Goal: Find specific page/section: Find specific page/section

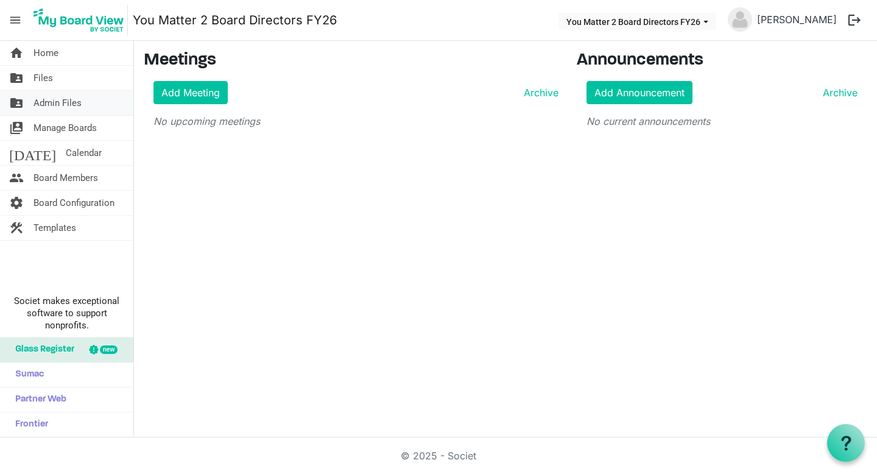
click at [26, 107] on link "folder_shared Admin Files" at bounding box center [66, 103] width 133 height 24
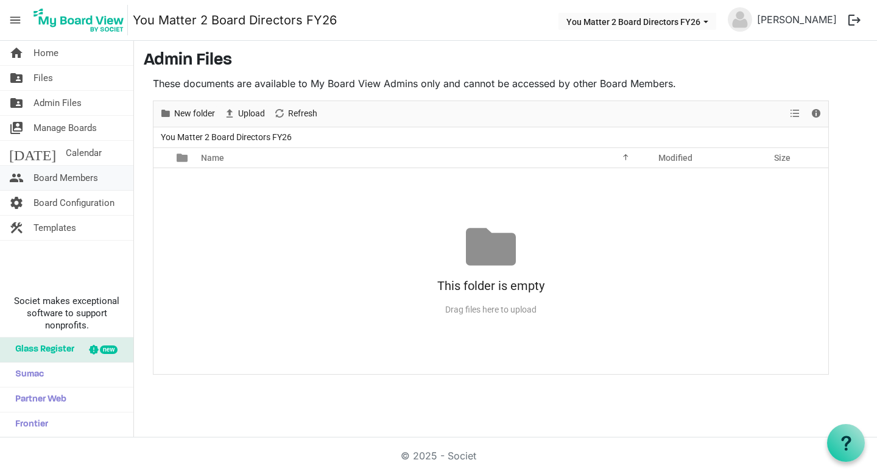
click at [48, 177] on span "Board Members" at bounding box center [65, 178] width 65 height 24
